Goal: Navigation & Orientation: Find specific page/section

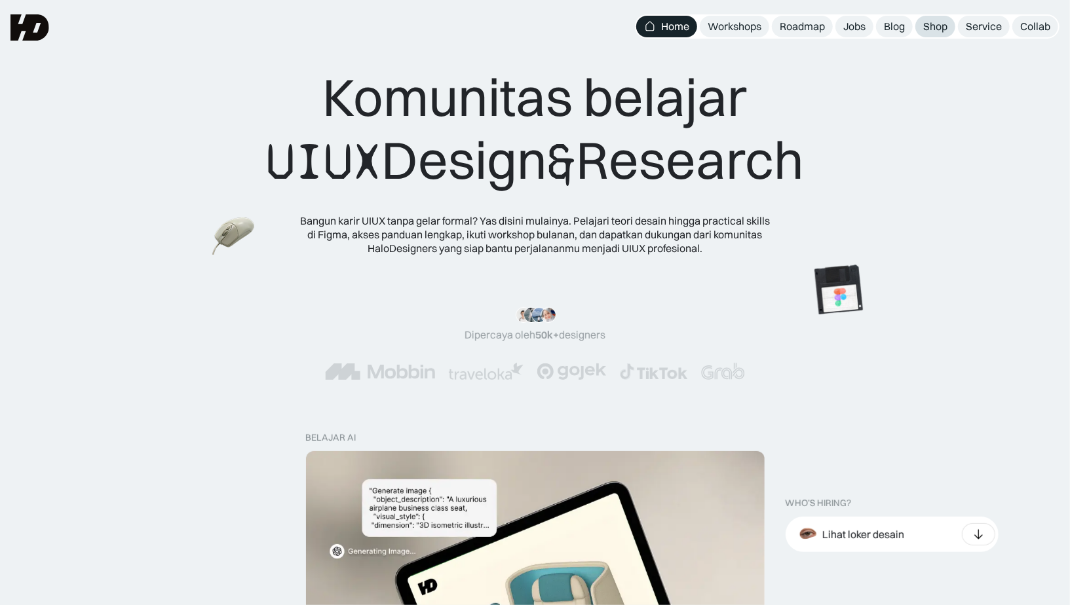
click at [936, 22] on div "Shop" at bounding box center [935, 27] width 24 height 14
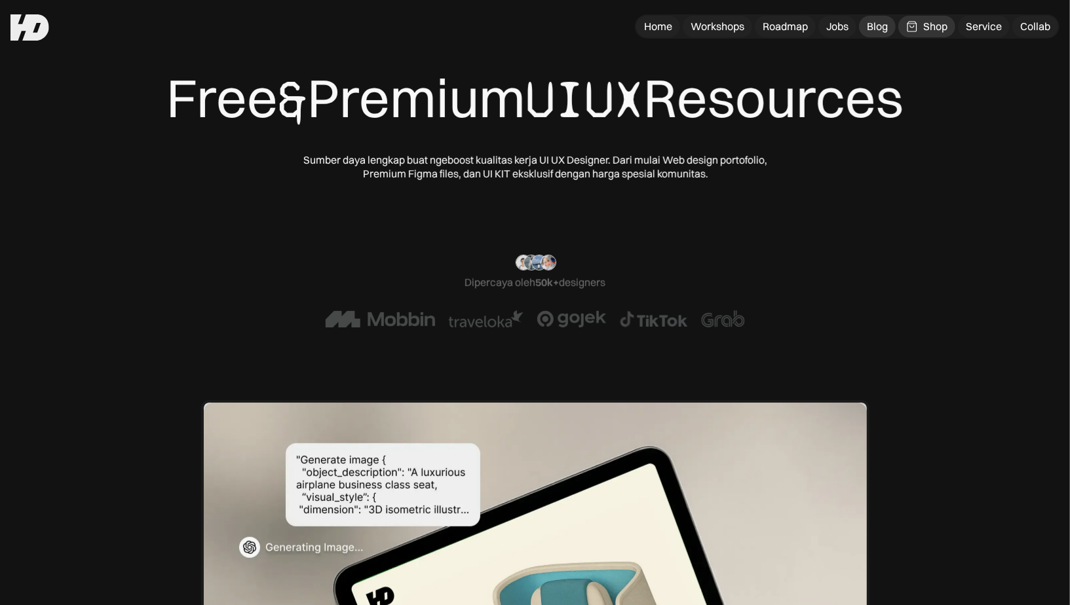
click at [875, 29] on div "Blog" at bounding box center [877, 27] width 21 height 14
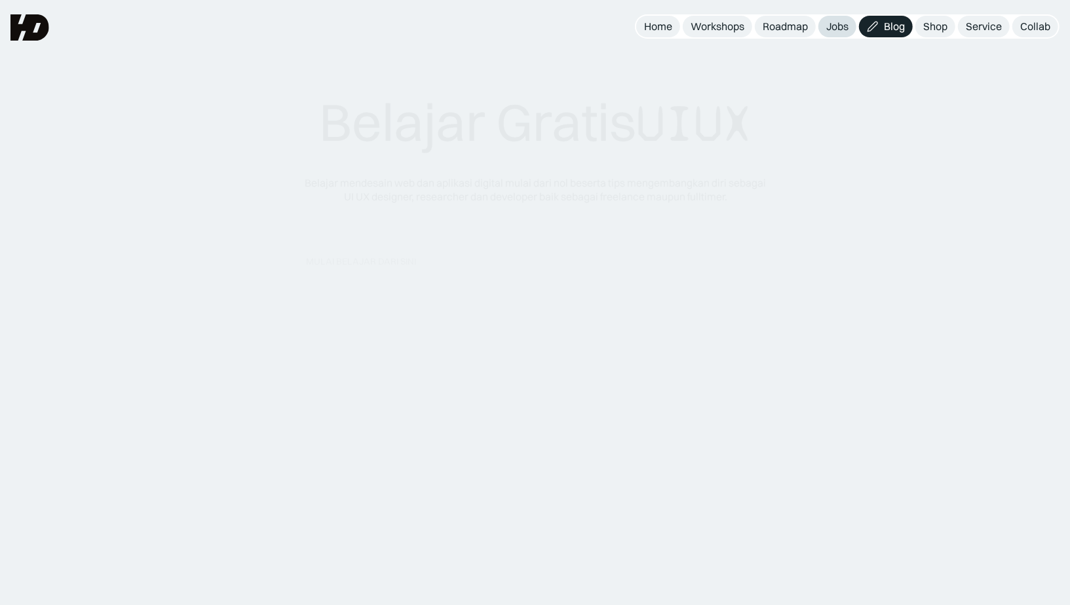
click at [833, 28] on div "Jobs" at bounding box center [837, 27] width 22 height 14
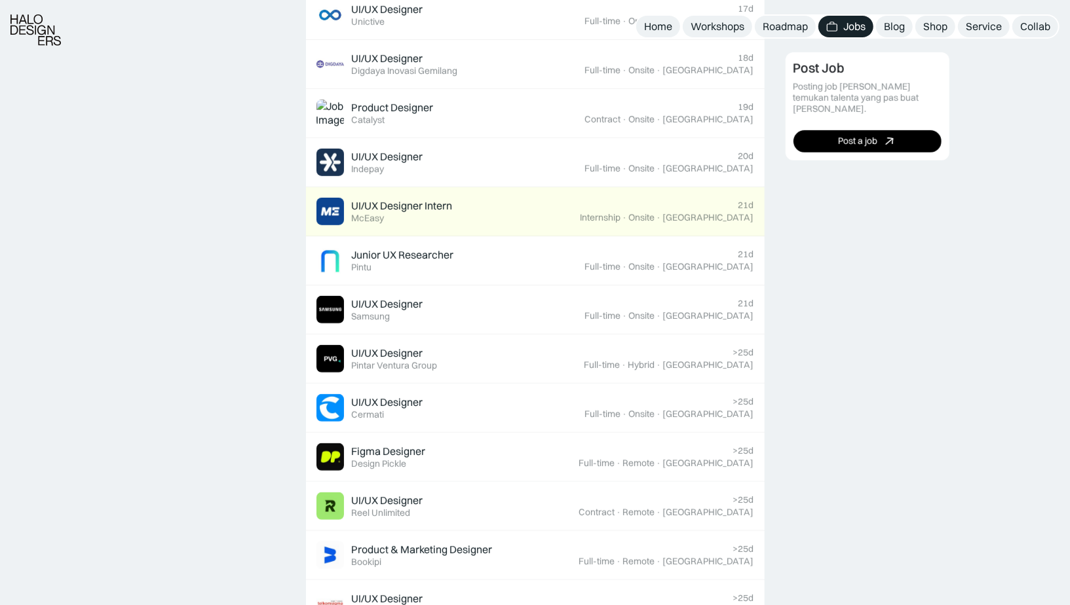
scroll to position [671, 0]
